Goal: Task Accomplishment & Management: Use online tool/utility

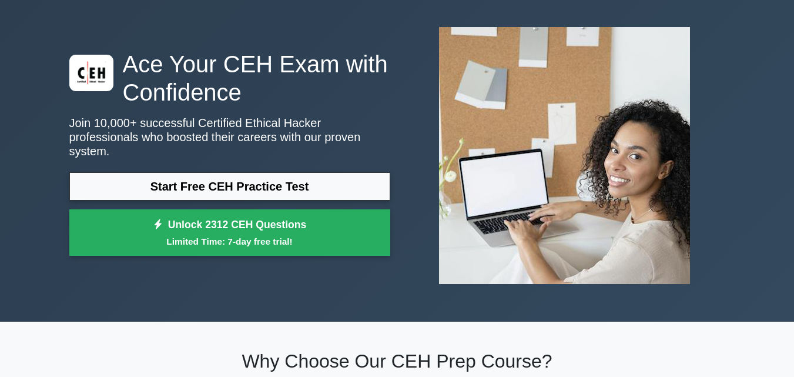
scroll to position [53, 0]
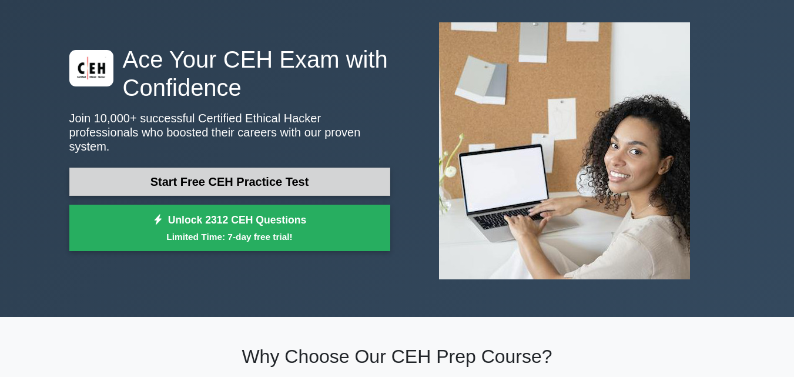
click at [115, 168] on link "Start Free CEH Practice Test" at bounding box center [229, 182] width 321 height 28
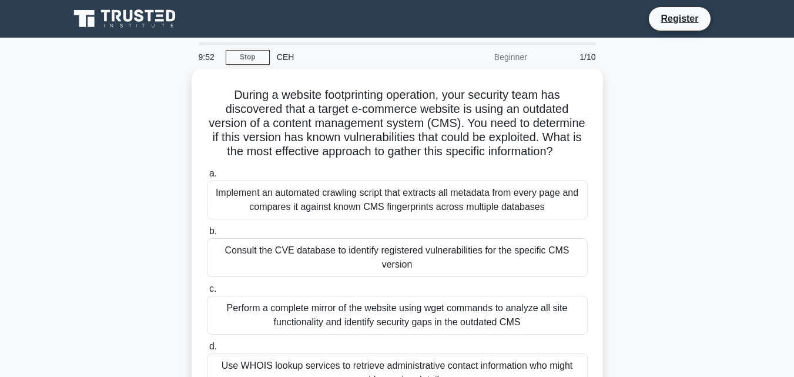
click at [240, 65] on div "9:52 Stop CEH Beginner 1/10" at bounding box center [397, 57] width 411 height 24
click at [242, 51] on link "Stop" at bounding box center [248, 57] width 44 height 15
